Goal: Navigation & Orientation: Find specific page/section

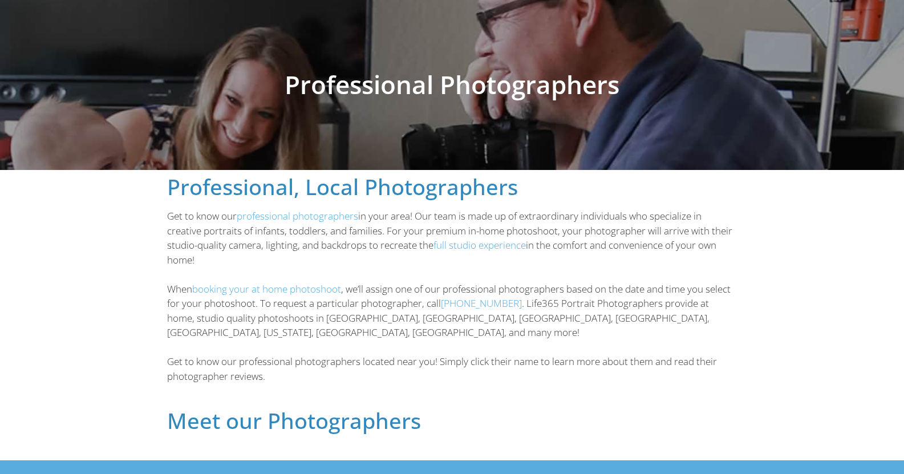
scroll to position [72, 0]
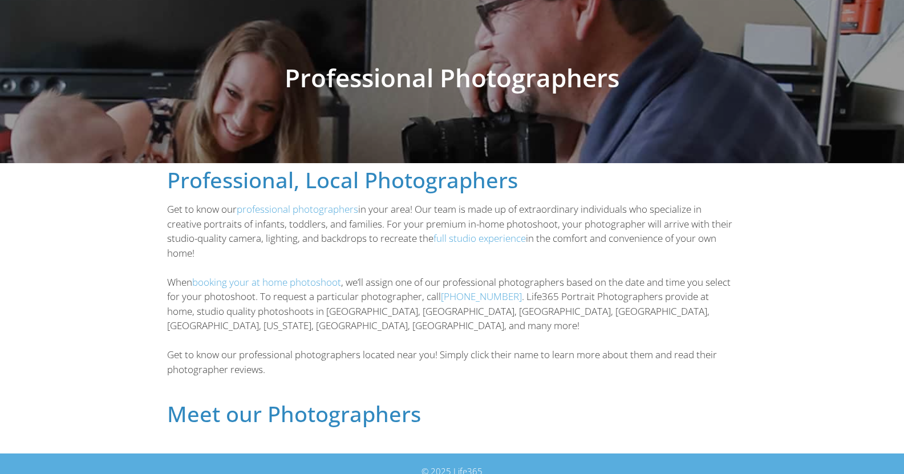
click at [377, 403] on h2 "Meet our Photographers" at bounding box center [452, 414] width 570 height 22
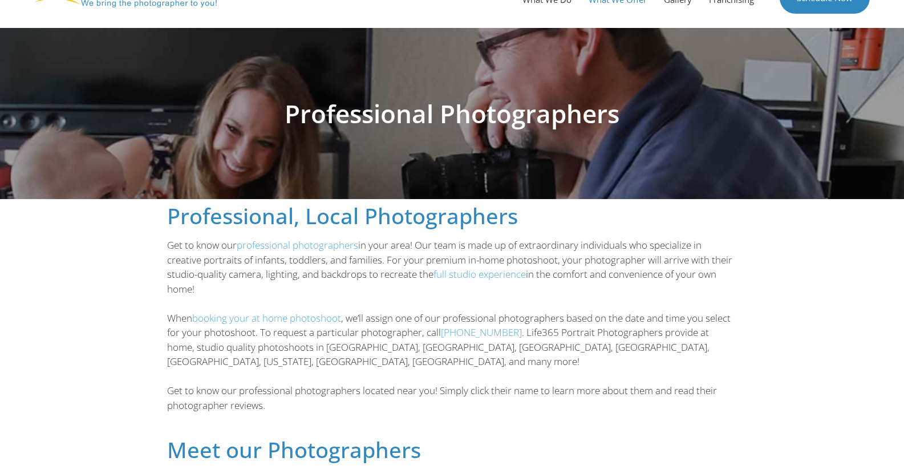
scroll to position [0, 0]
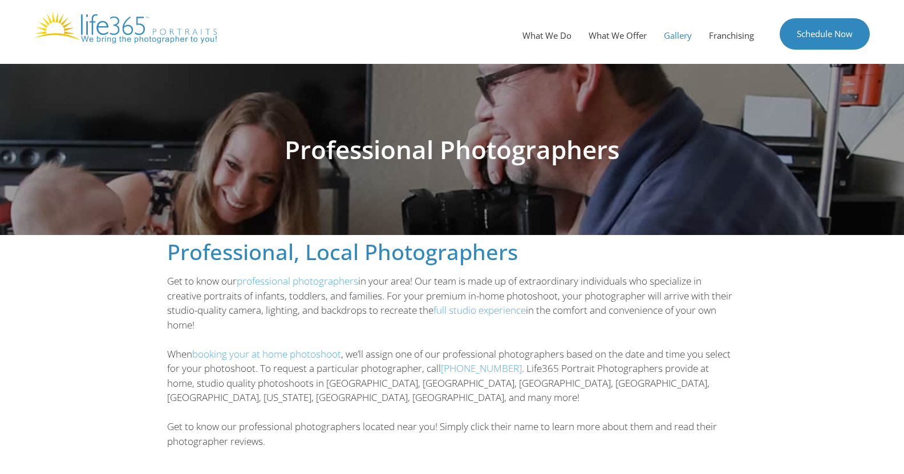
click at [675, 35] on link "Gallery" at bounding box center [677, 35] width 45 height 34
